Goal: Task Accomplishment & Management: Book appointment/travel/reservation

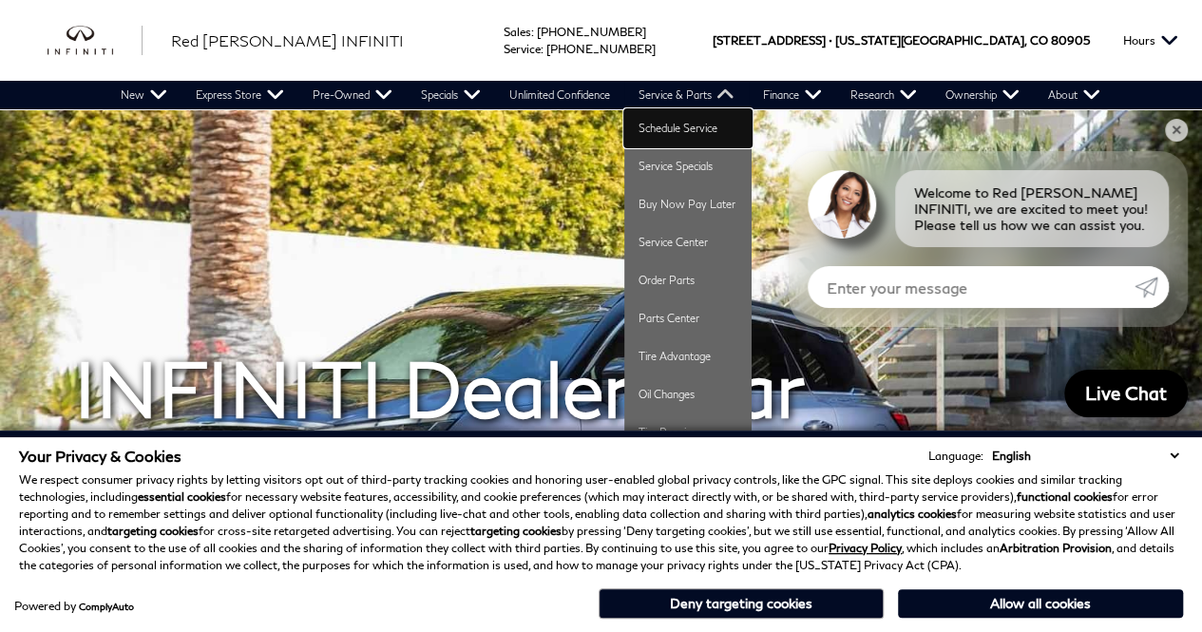
click at [686, 134] on link "Schedule Service" at bounding box center [687, 128] width 127 height 38
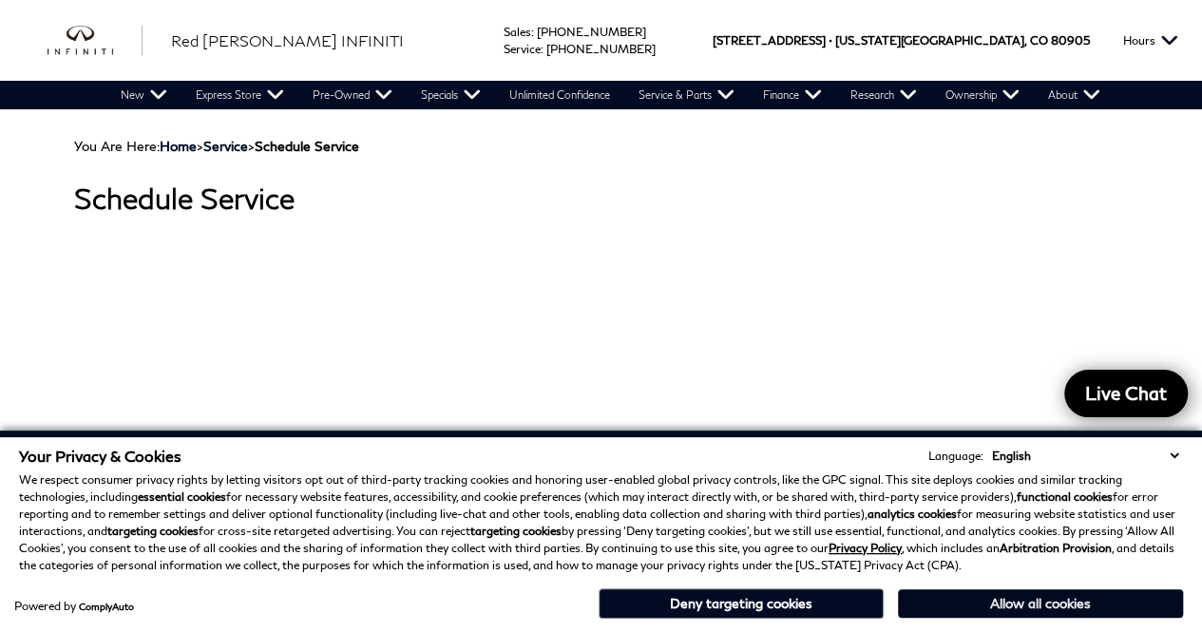
click at [950, 607] on button "Allow all cookies" at bounding box center [1040, 603] width 285 height 29
